Goal: Task Accomplishment & Management: Use online tool/utility

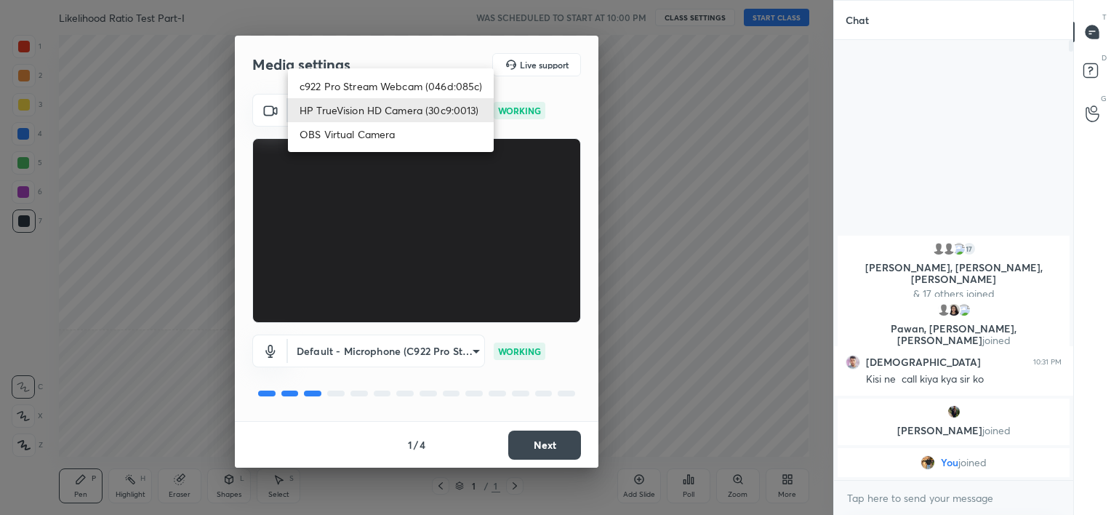
click at [427, 123] on body "1 2 3 4 5 6 7 C X Z C X Z E E Erase all H H Likelihood Ratio Test Part-I WAS SC…" at bounding box center [555, 257] width 1111 height 515
click at [476, 108] on li "HP TrueVision HD Camera (30c9:0013)" at bounding box center [391, 110] width 206 height 24
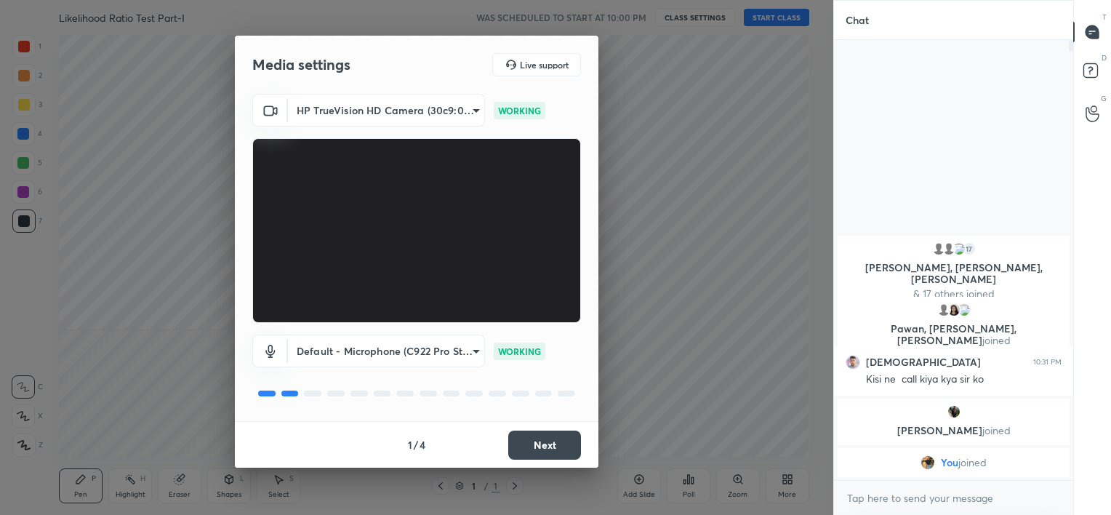
click at [536, 435] on button "Next" at bounding box center [544, 444] width 73 height 29
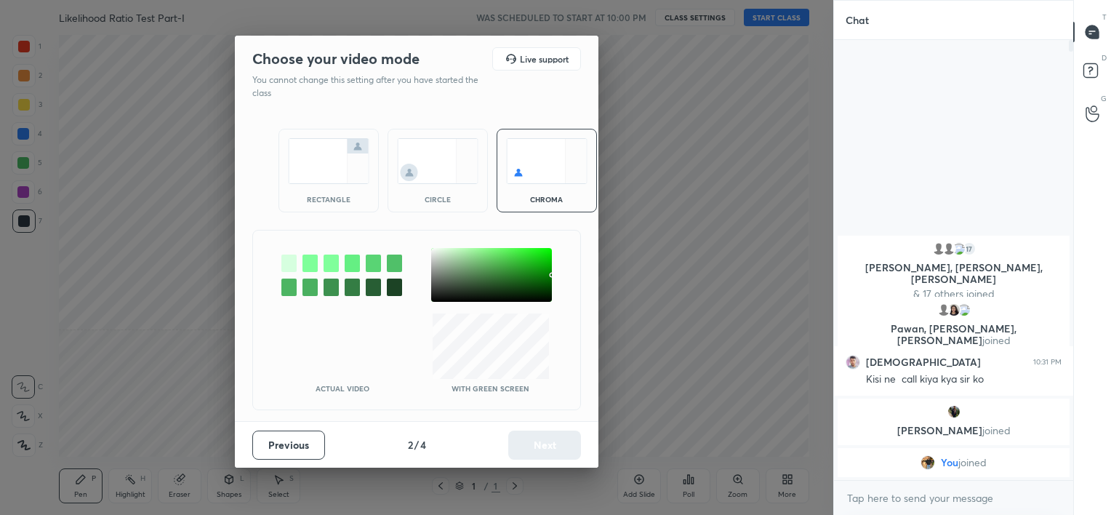
click at [425, 166] on img at bounding box center [437, 161] width 81 height 46
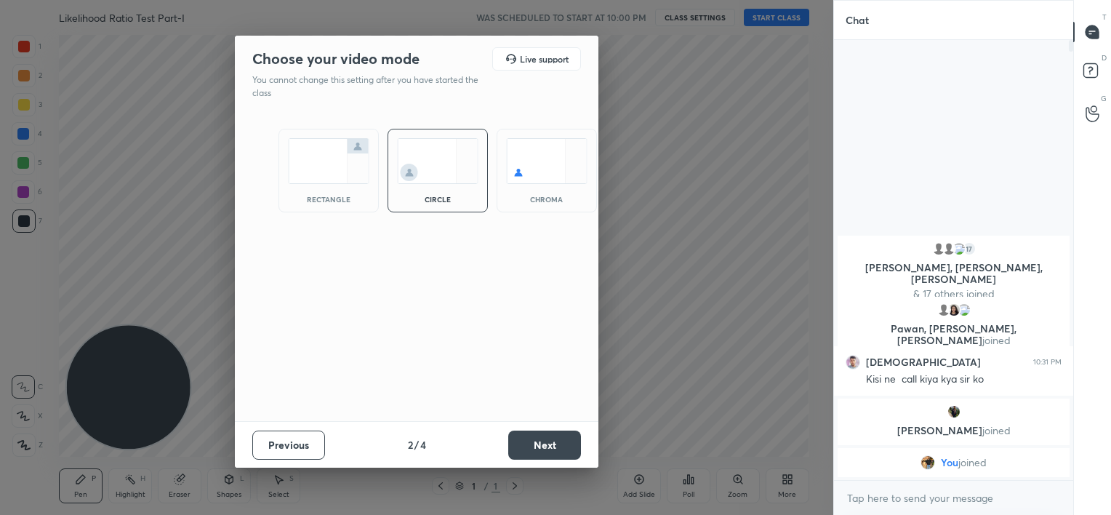
click at [560, 442] on button "Next" at bounding box center [544, 444] width 73 height 29
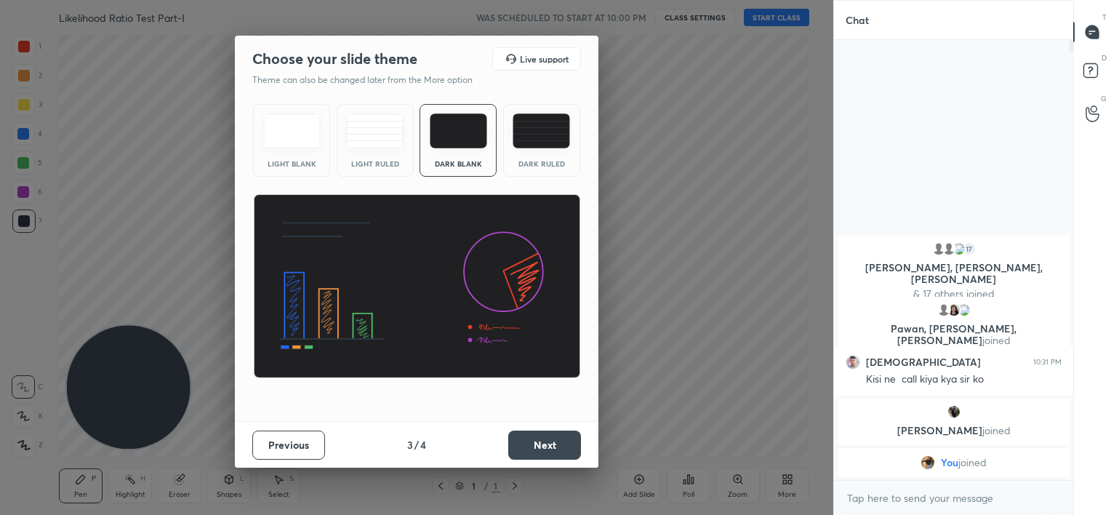
click at [560, 442] on button "Next" at bounding box center [544, 444] width 73 height 29
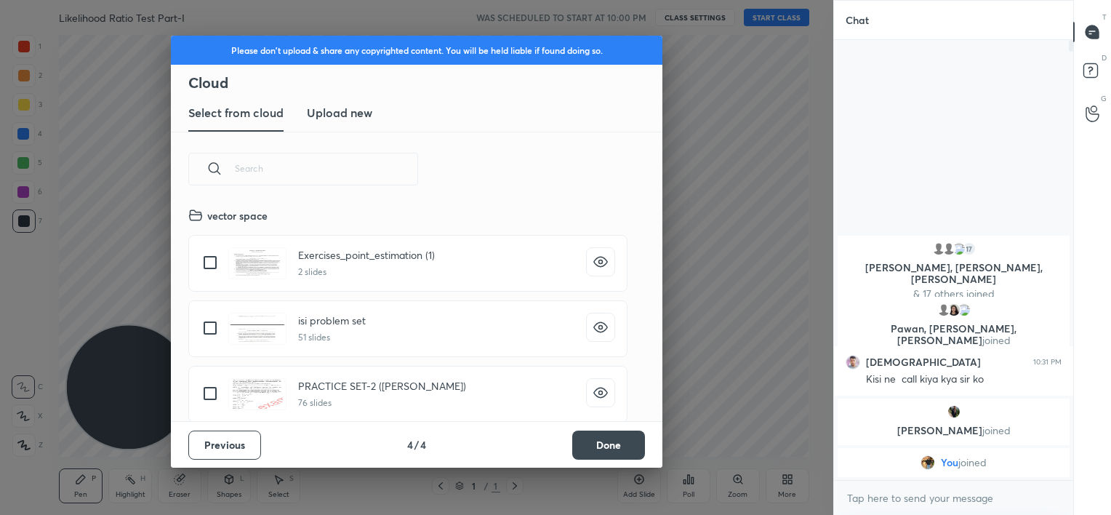
scroll to position [215, 467]
click at [601, 432] on button "Done" at bounding box center [608, 444] width 73 height 29
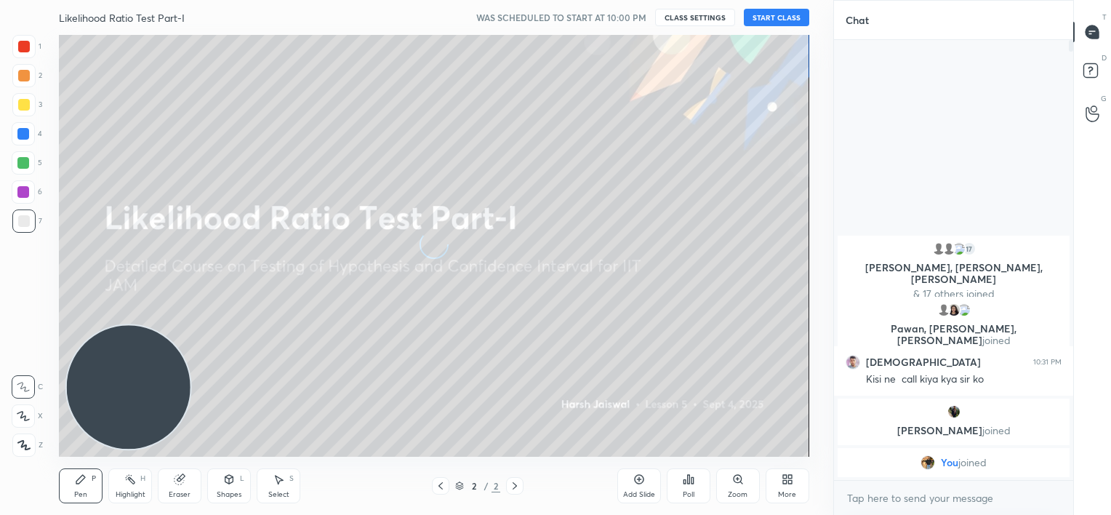
click at [753, 15] on button "START CLASS" at bounding box center [776, 17] width 65 height 17
click at [782, 486] on div "More" at bounding box center [788, 485] width 44 height 35
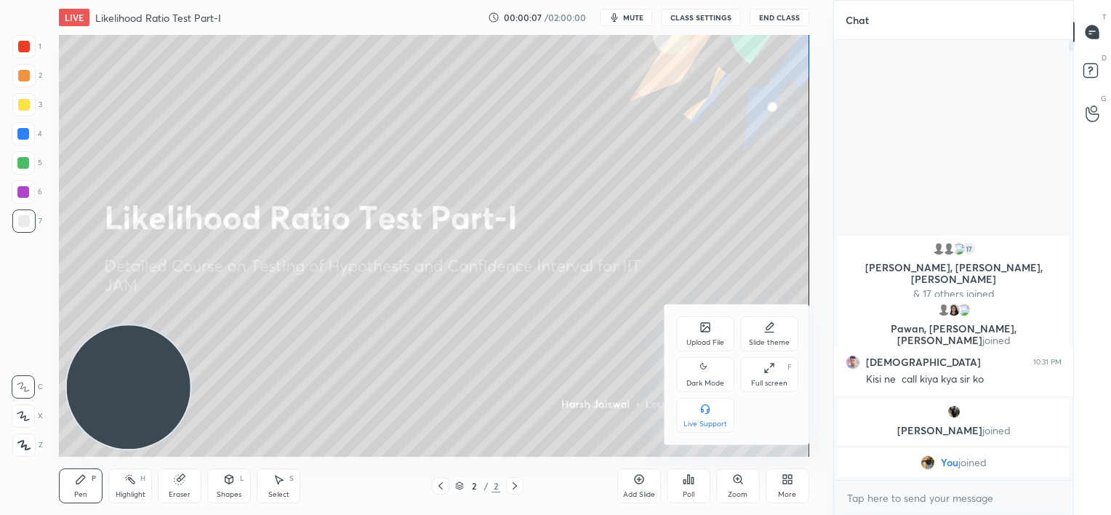
click at [702, 409] on icon at bounding box center [702, 411] width 3 height 4
click at [696, 180] on div at bounding box center [555, 257] width 1111 height 515
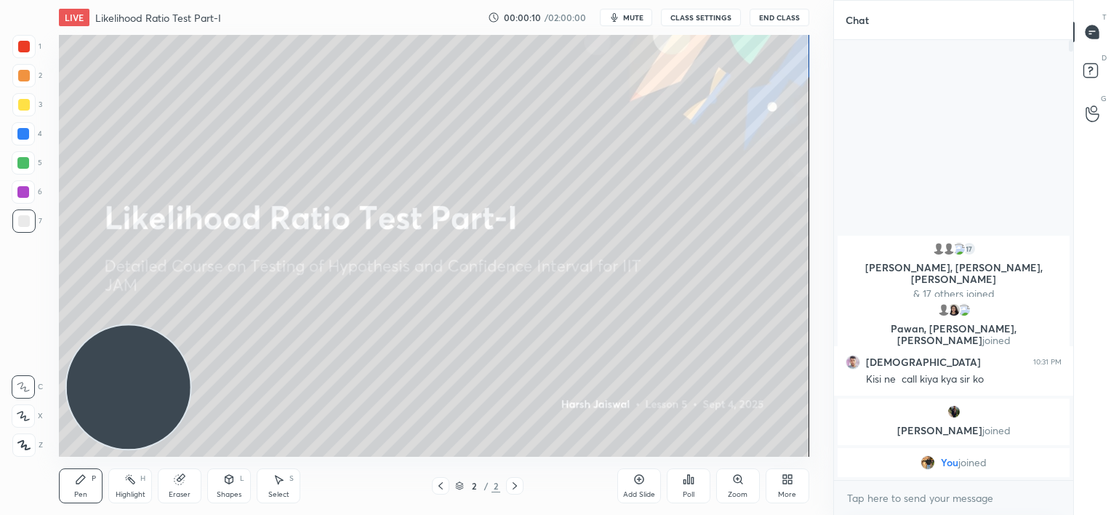
click at [758, 23] on button "End Class" at bounding box center [780, 17] width 60 height 17
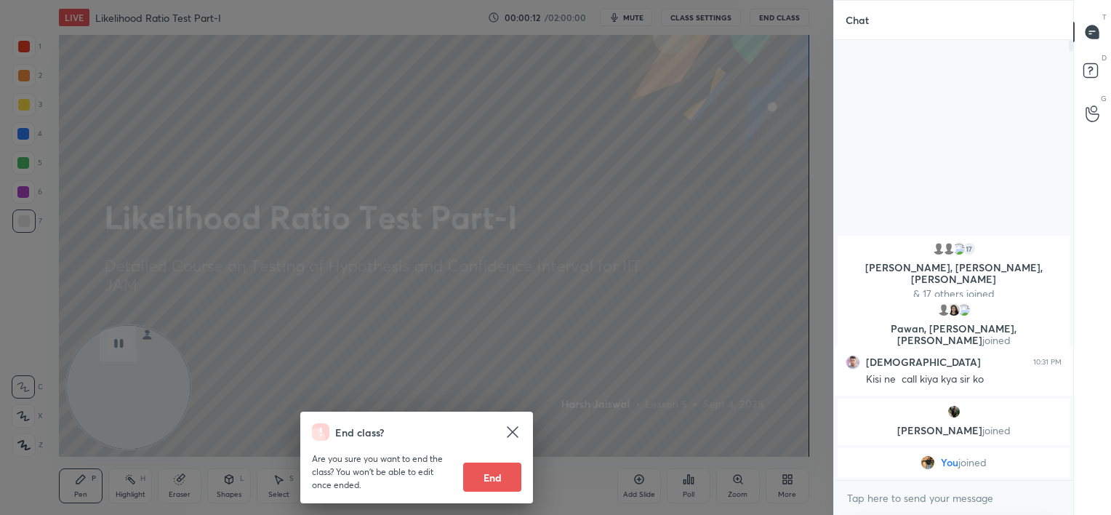
click at [512, 470] on button "End" at bounding box center [492, 476] width 58 height 29
type textarea "x"
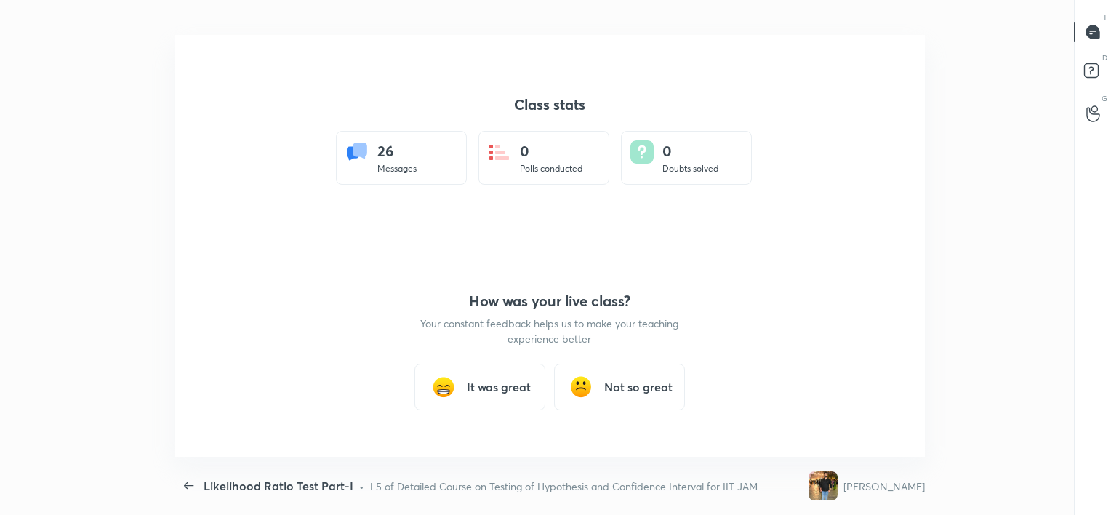
scroll to position [422, 914]
